Goal: Task Accomplishment & Management: Complete application form

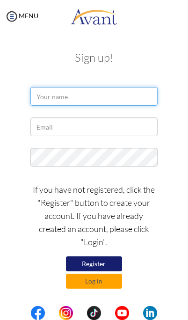
click at [59, 97] on input "text" at bounding box center [93, 96] width 127 height 19
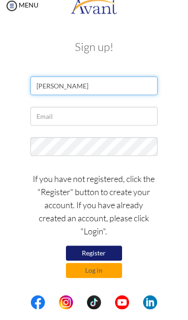
type input "[PERSON_NAME]"
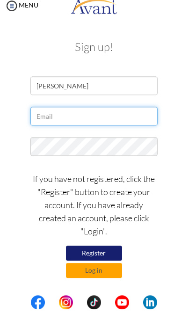
click at [47, 121] on input "text" at bounding box center [93, 127] width 127 height 19
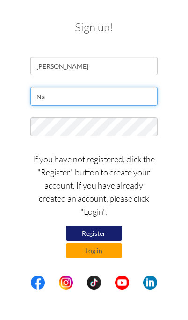
type input "N"
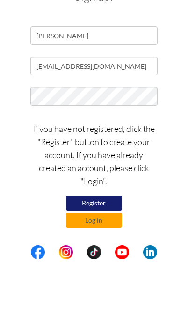
click at [181, 139] on div "My Status What is the next step? We would like you to watch the introductory vi…" at bounding box center [94, 193] width 188 height 320
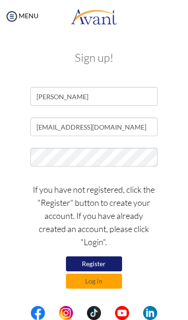
click at [108, 265] on button "Register" at bounding box center [94, 264] width 56 height 15
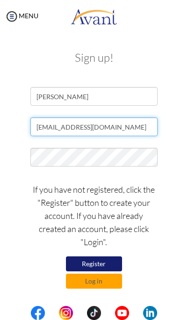
click at [150, 125] on input "[EMAIL_ADDRESS][DOMAIN_NAME]" at bounding box center [93, 127] width 127 height 19
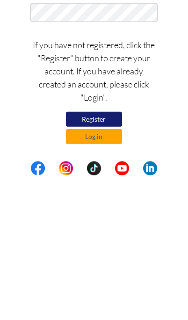
click at [111, 257] on button "Register" at bounding box center [94, 264] width 56 height 15
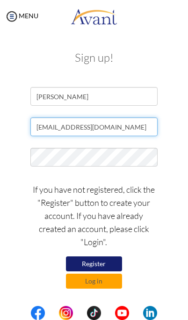
click at [152, 125] on input "[EMAIL_ADDRESS][DOMAIN_NAME]" at bounding box center [93, 127] width 127 height 19
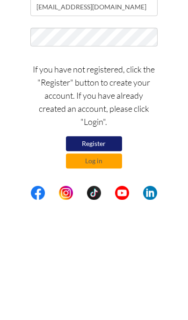
click at [79, 257] on button "Register" at bounding box center [94, 264] width 56 height 15
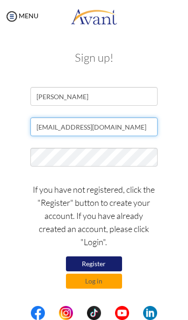
click at [151, 126] on input "[EMAIL_ADDRESS][DOMAIN_NAME]" at bounding box center [93, 127] width 127 height 19
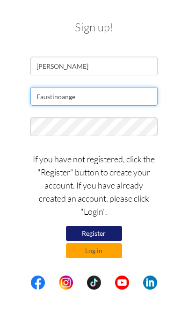
type input "Faustinoang"
type input "[EMAIL_ADDRESS][DOMAIN_NAME]"
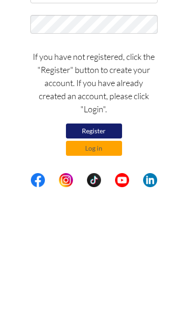
click at [84, 257] on button "Register" at bounding box center [94, 264] width 56 height 15
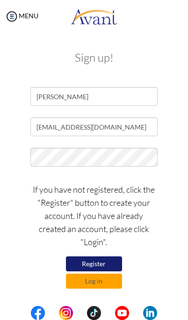
click at [114, 264] on button "Register" at bounding box center [94, 264] width 56 height 15
